Goal: Information Seeking & Learning: Compare options

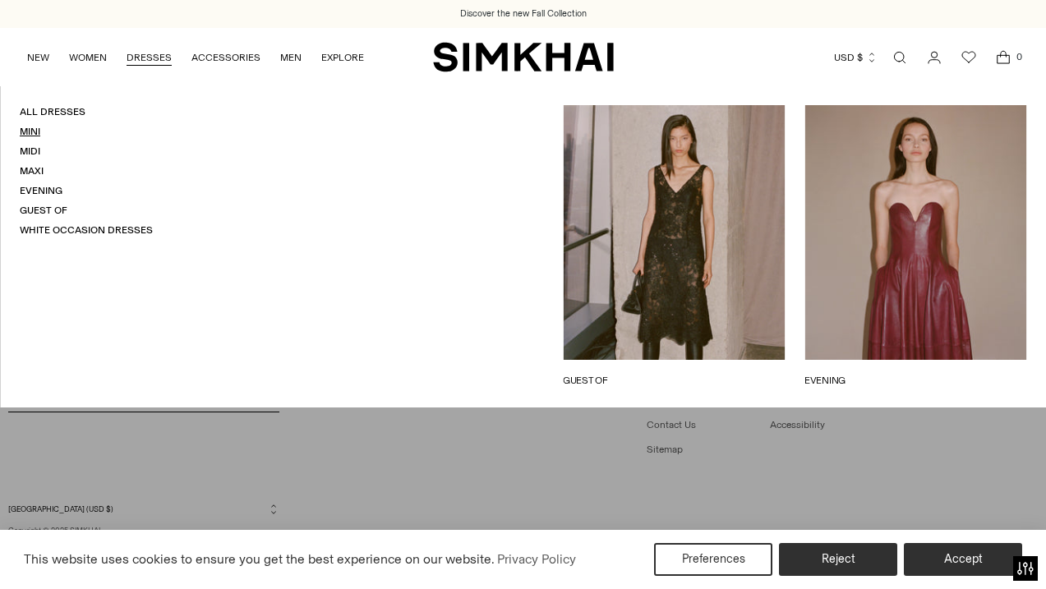
click at [33, 137] on link "Mini" at bounding box center [30, 131] width 21 height 11
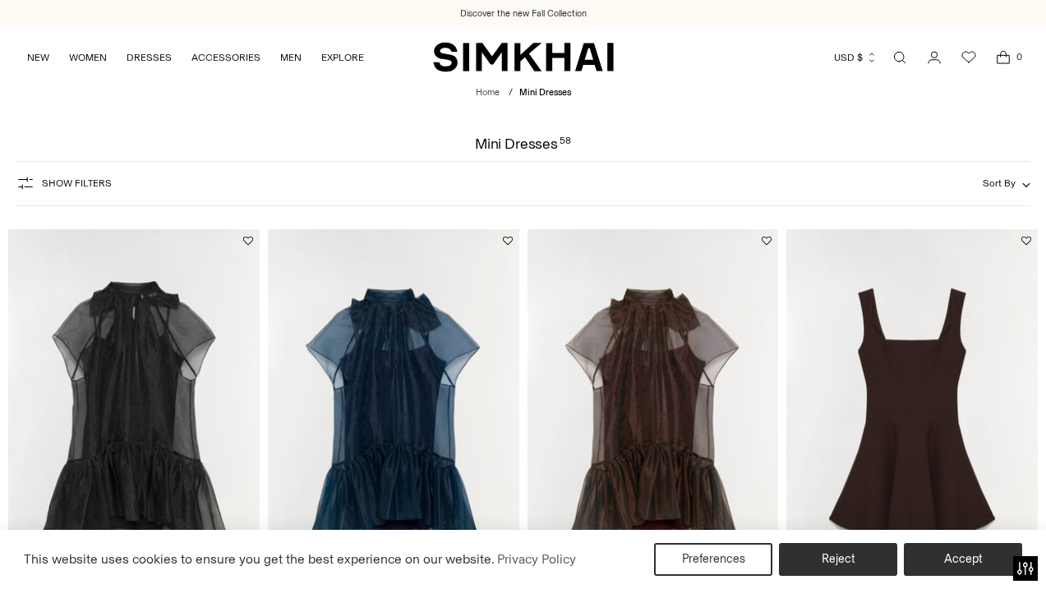
click at [85, 190] on button "Show Filters" at bounding box center [64, 183] width 96 height 26
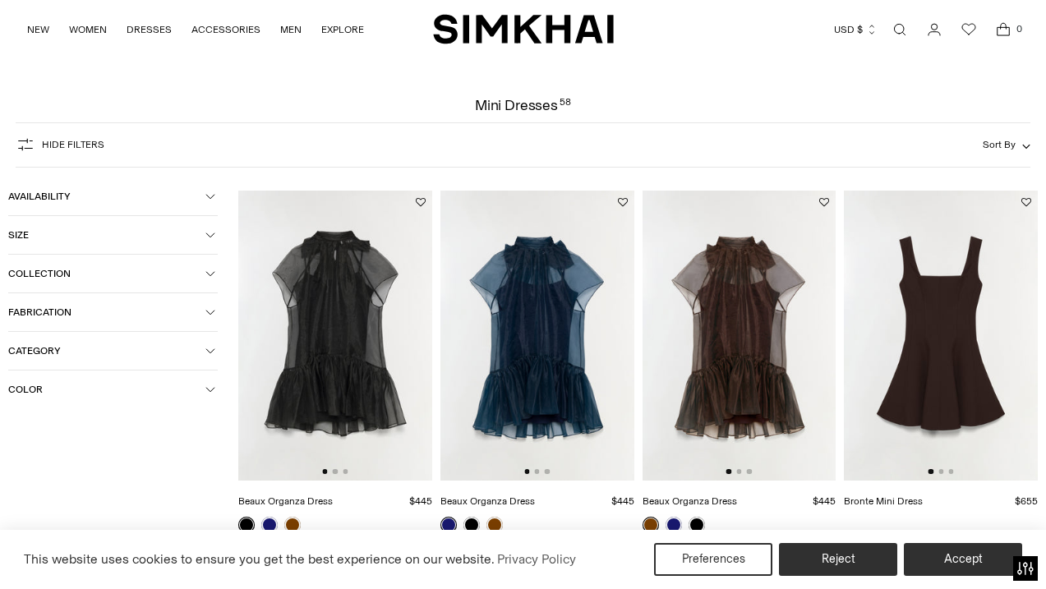
scroll to position [45, 0]
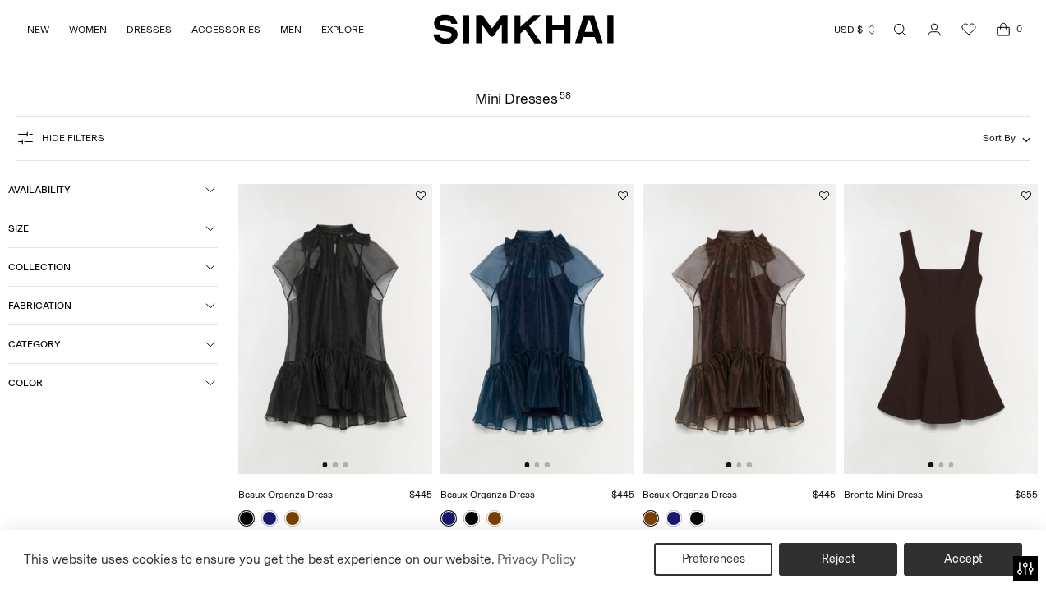
click at [91, 301] on span "Fabrication" at bounding box center [106, 305] width 197 height 11
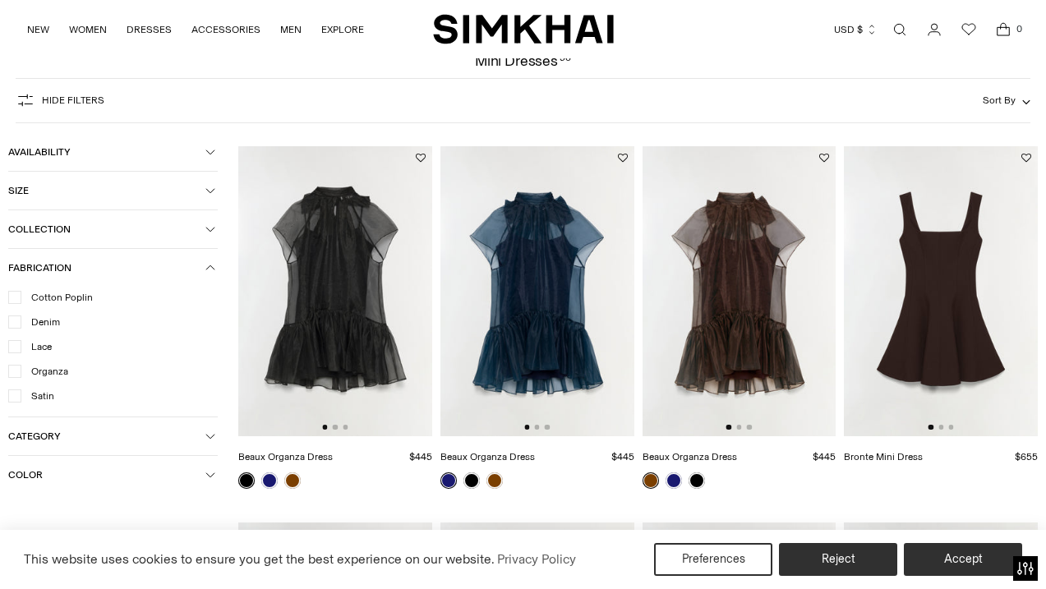
scroll to position [89, 0]
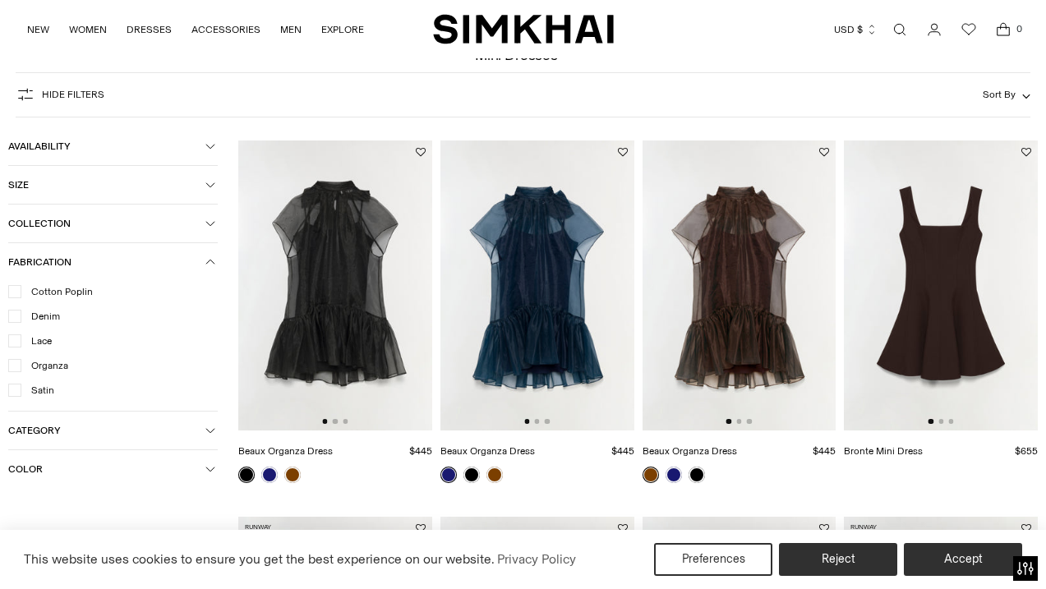
click at [131, 249] on button "Fabrication" at bounding box center [112, 262] width 209 height 38
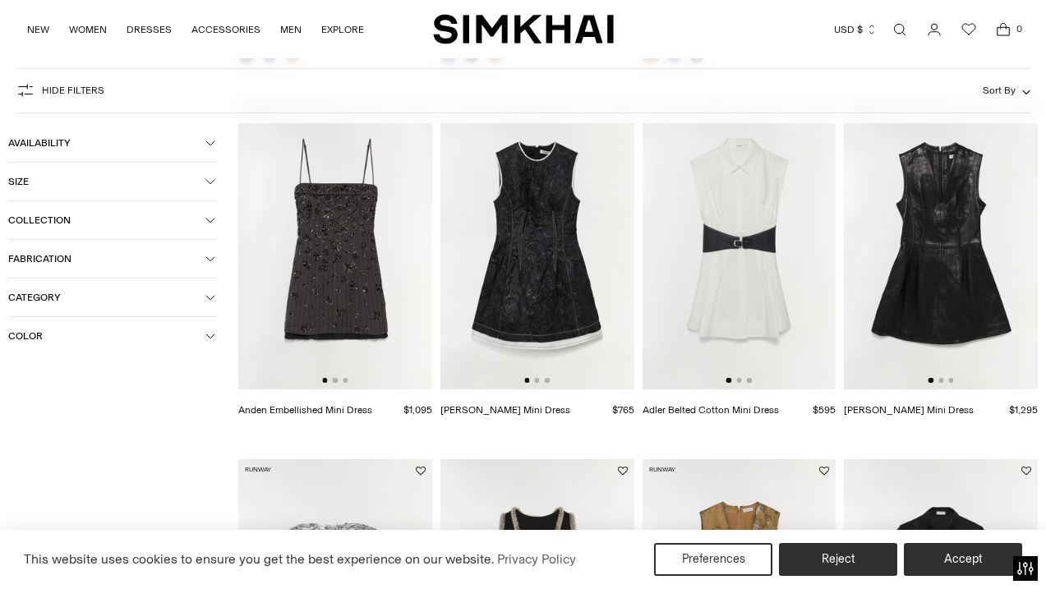
scroll to position [787, 0]
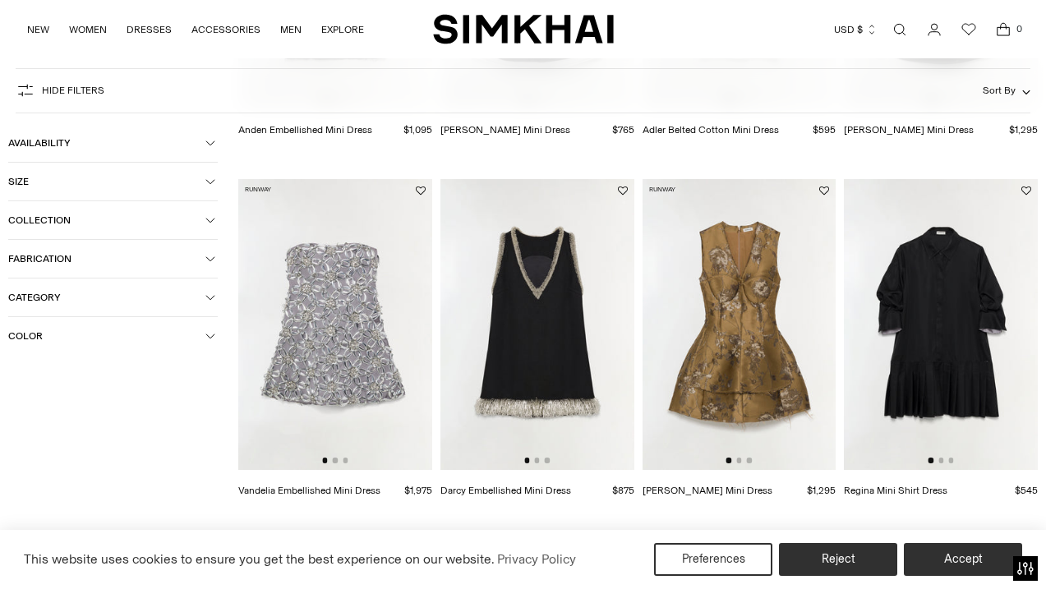
click at [330, 329] on img at bounding box center [335, 324] width 194 height 291
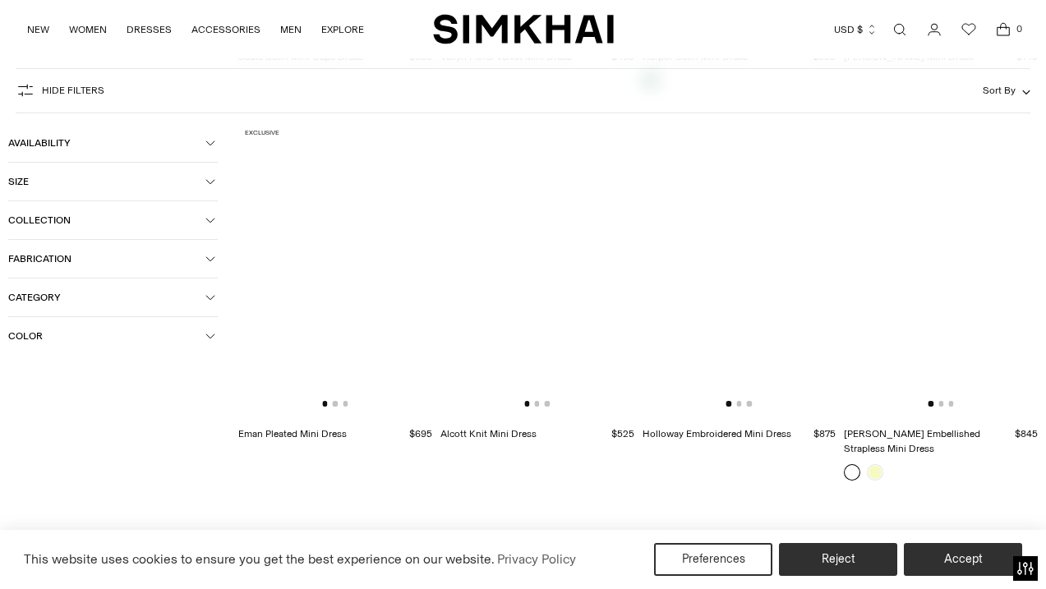
scroll to position [2677, 0]
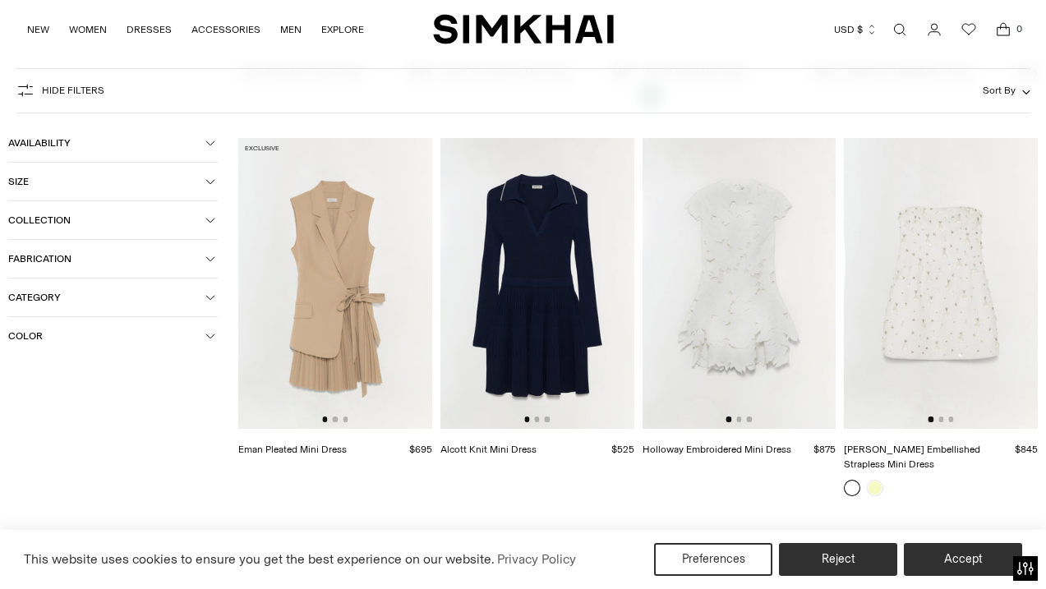
click at [963, 310] on img at bounding box center [941, 283] width 194 height 291
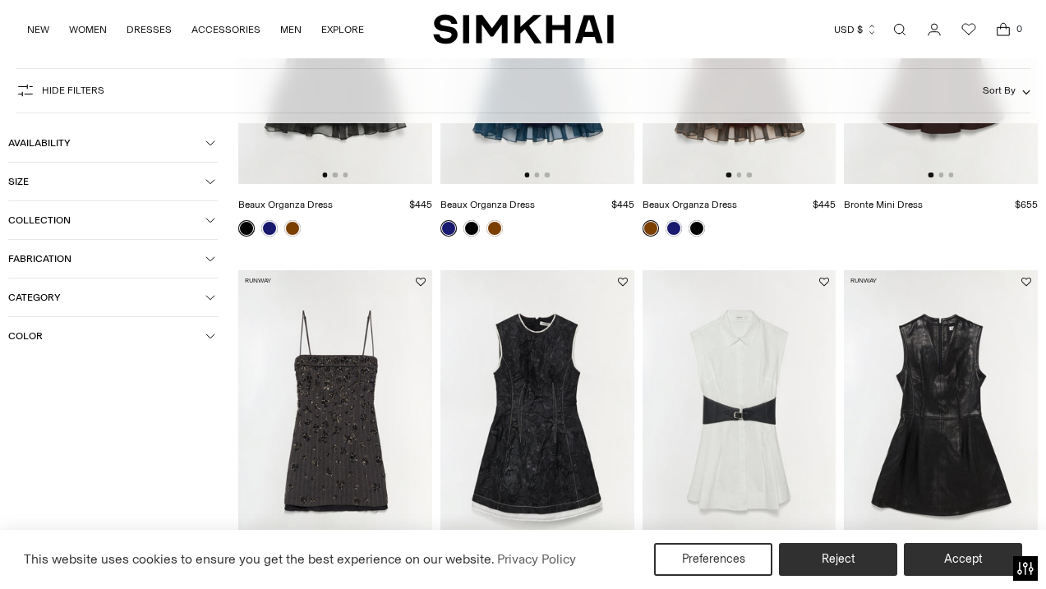
scroll to position [0, 0]
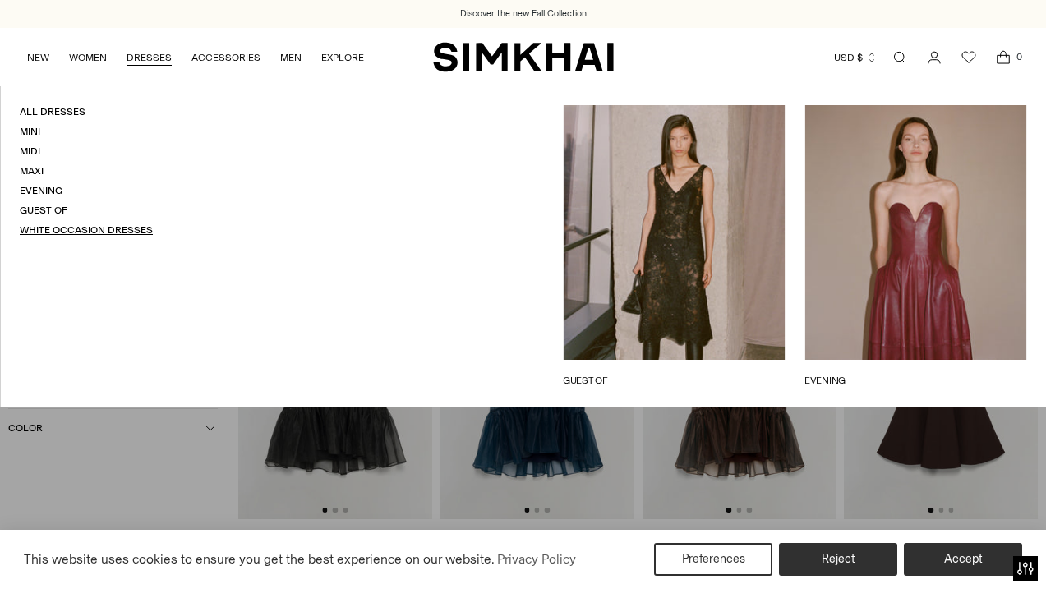
click at [104, 228] on link "White Occasion Dresses" at bounding box center [86, 229] width 133 height 11
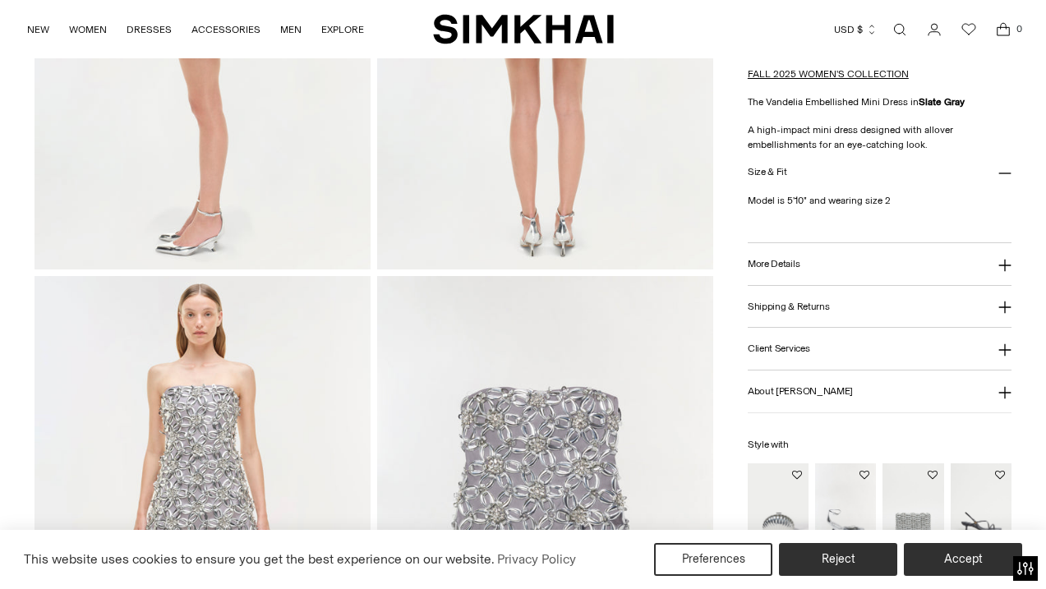
scroll to position [1224, 0]
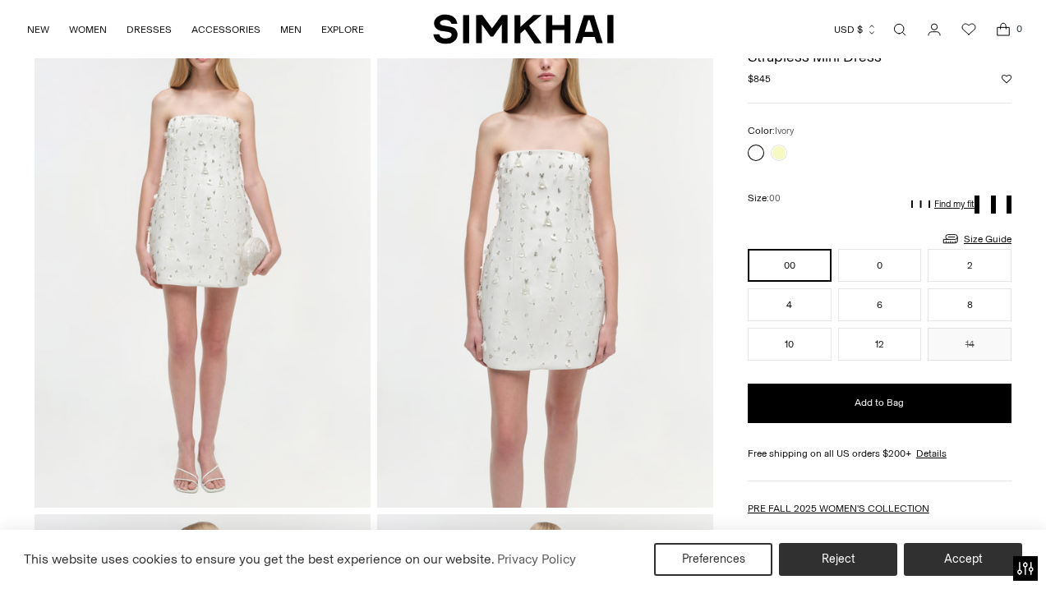
scroll to position [117, 0]
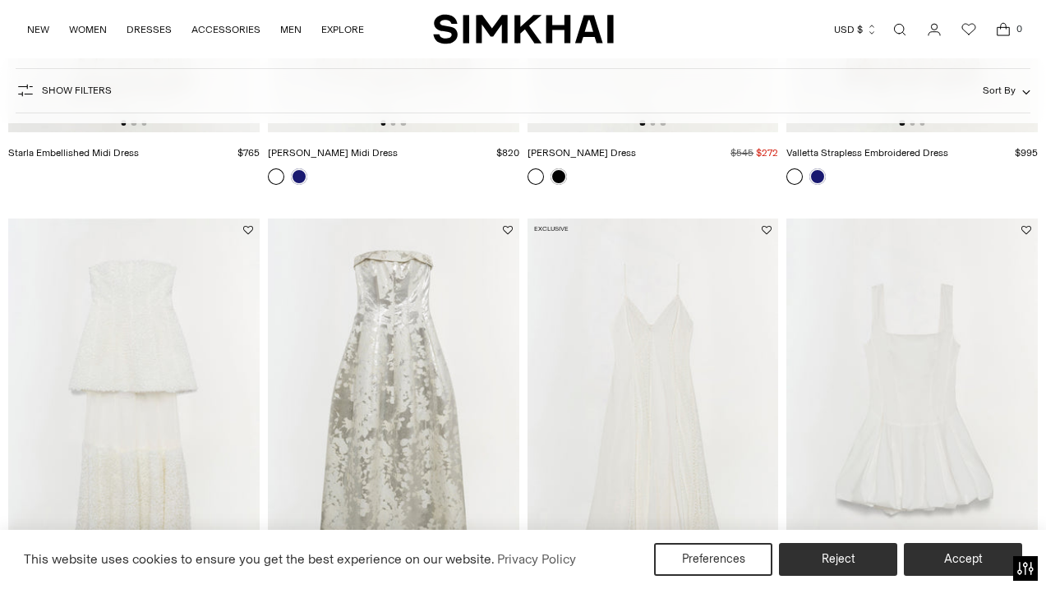
scroll to position [1493, 0]
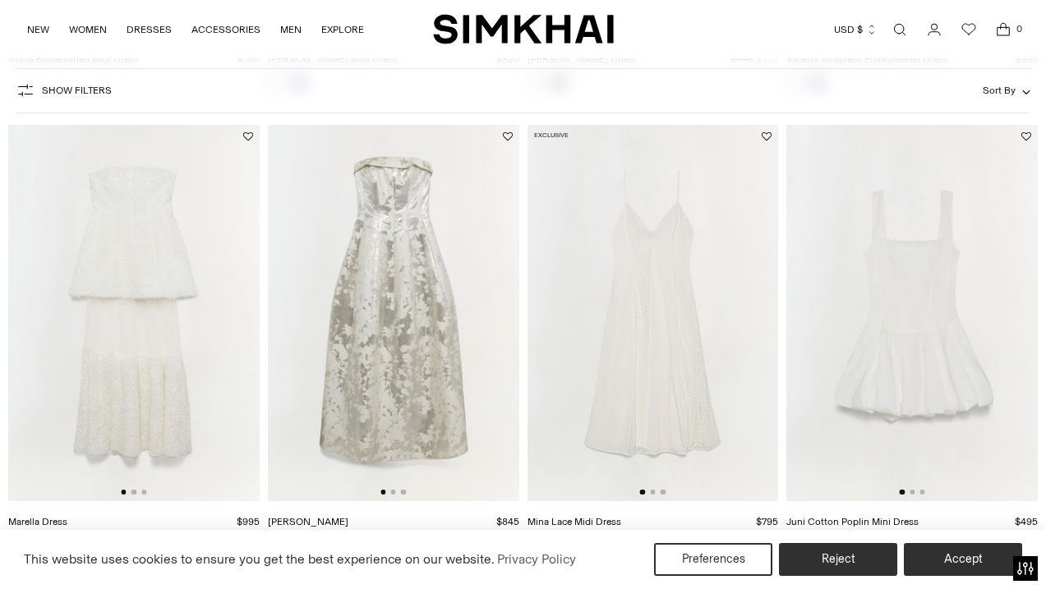
click at [139, 336] on img at bounding box center [133, 313] width 251 height 377
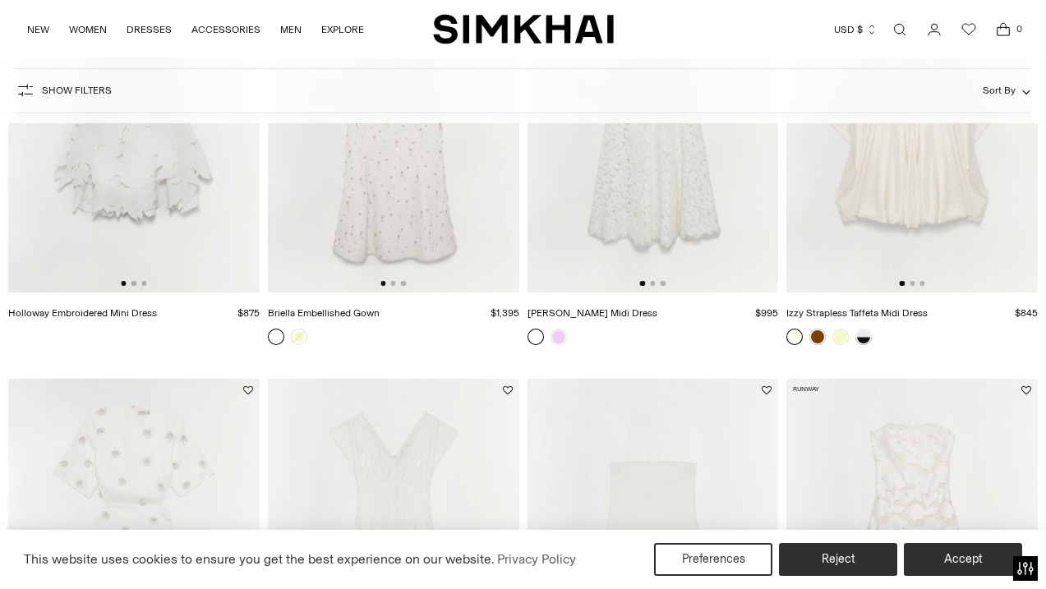
scroll to position [0, 0]
